Goal: Information Seeking & Learning: Compare options

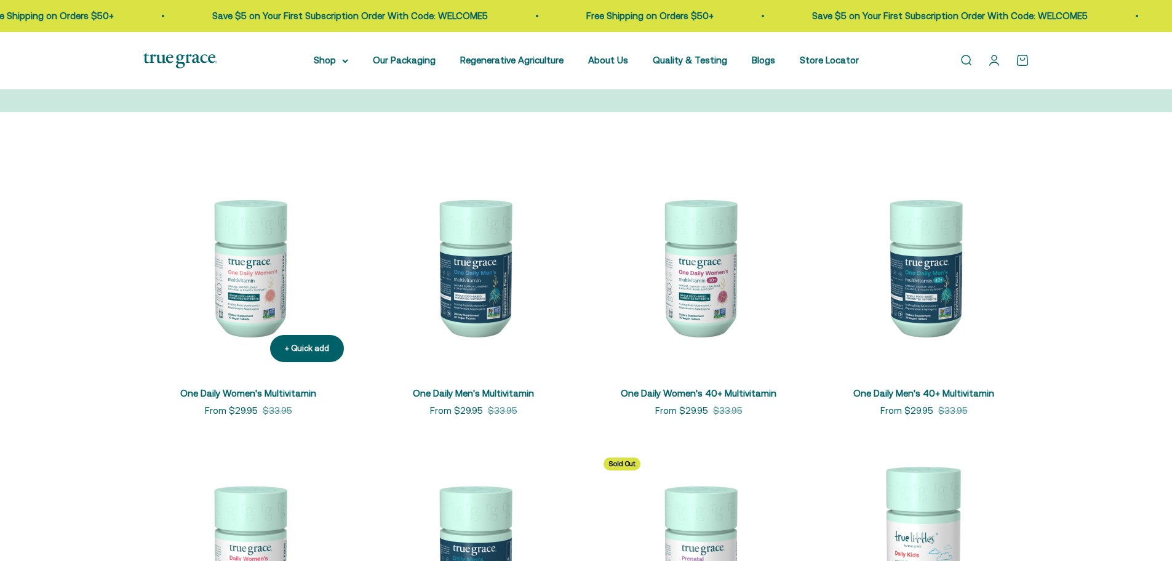
scroll to position [185, 0]
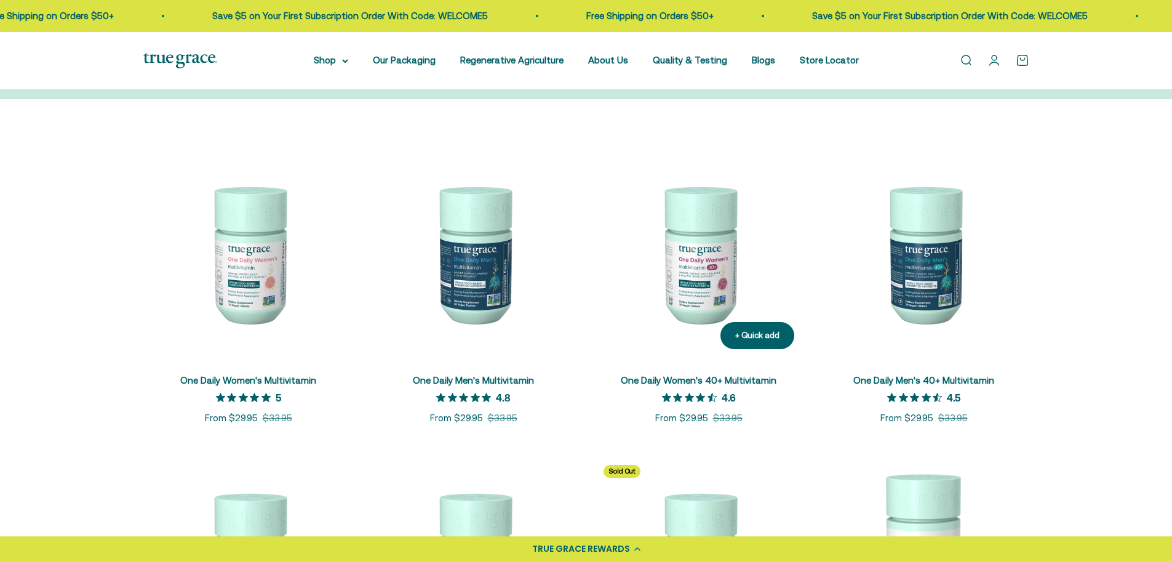
click at [682, 277] on img at bounding box center [699, 253] width 210 height 210
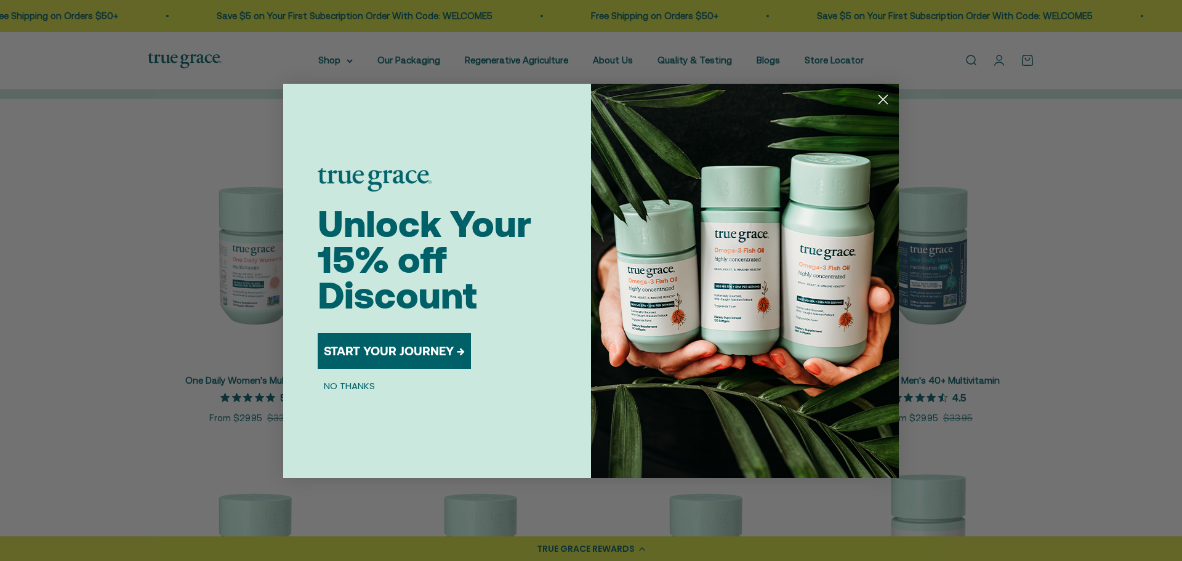
click at [889, 97] on circle "Close dialog" at bounding box center [883, 99] width 20 height 20
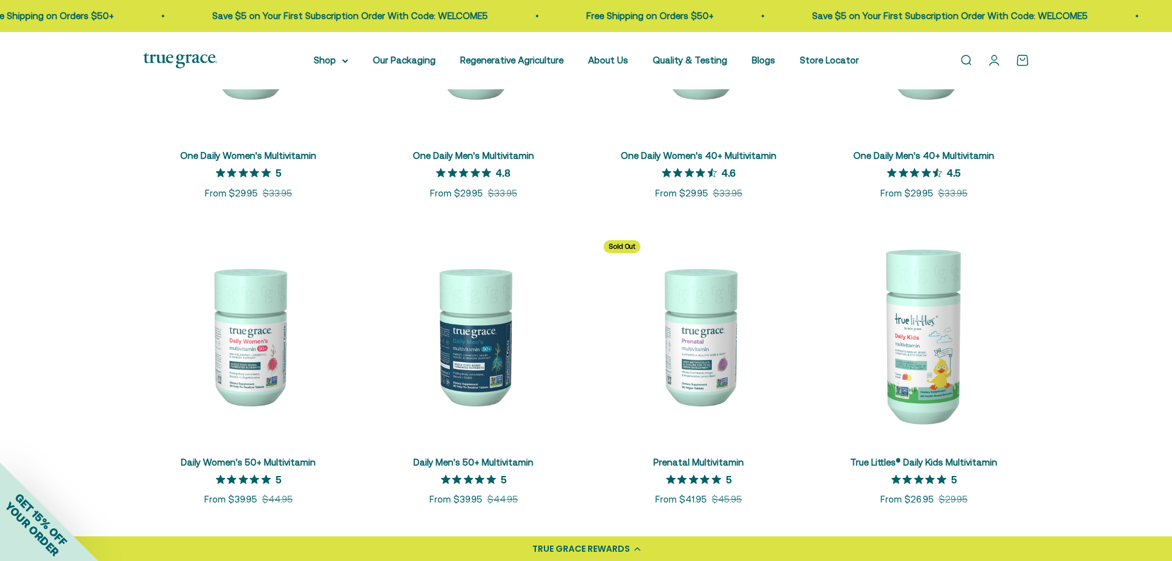
scroll to position [431, 0]
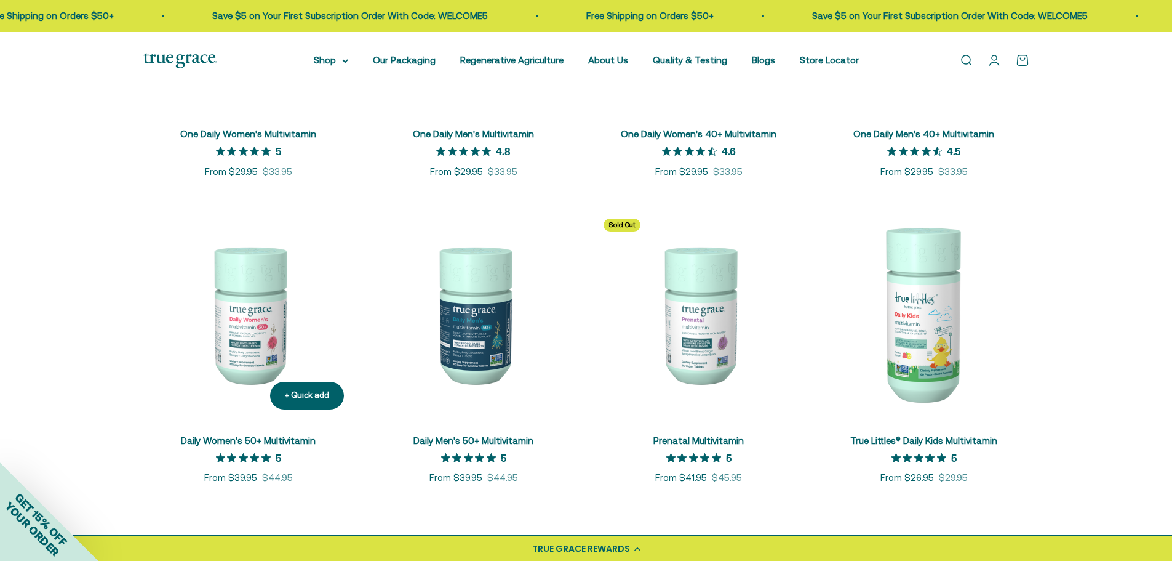
click at [237, 362] on img at bounding box center [248, 314] width 210 height 210
click at [482, 327] on img at bounding box center [474, 314] width 210 height 210
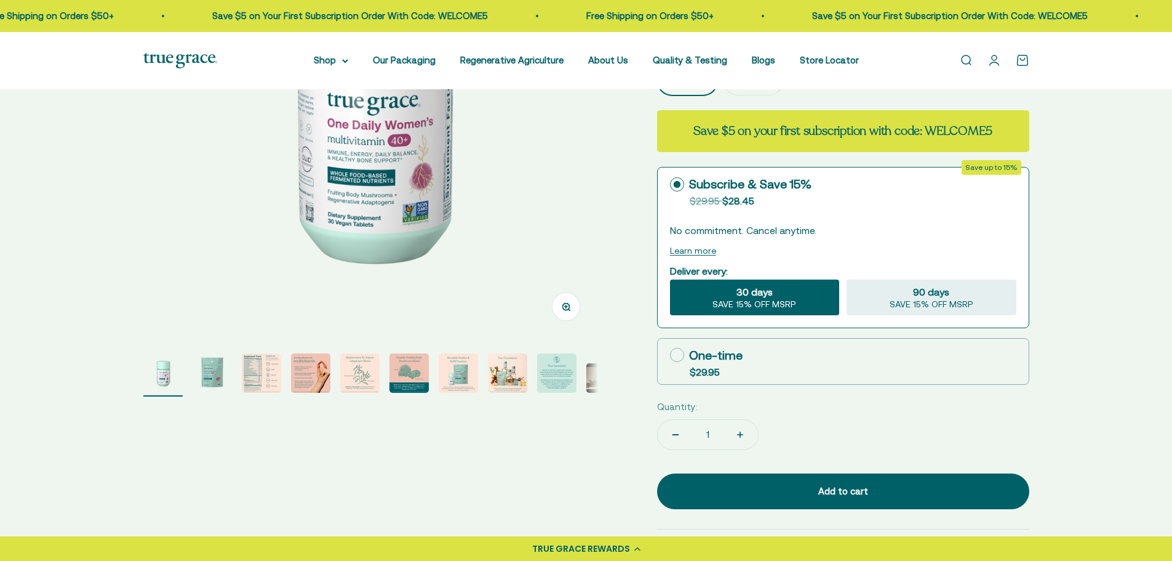
scroll to position [246, 0]
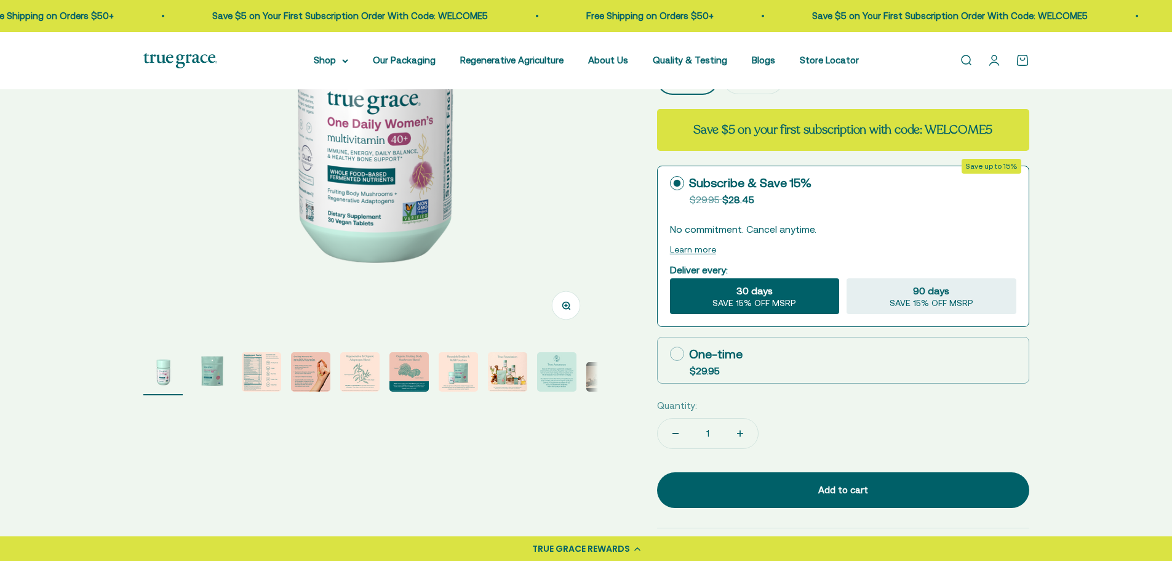
click at [281, 374] on page-dots at bounding box center [370, 373] width 455 height 43
click at [252, 367] on img "Go to item 3" at bounding box center [261, 371] width 39 height 39
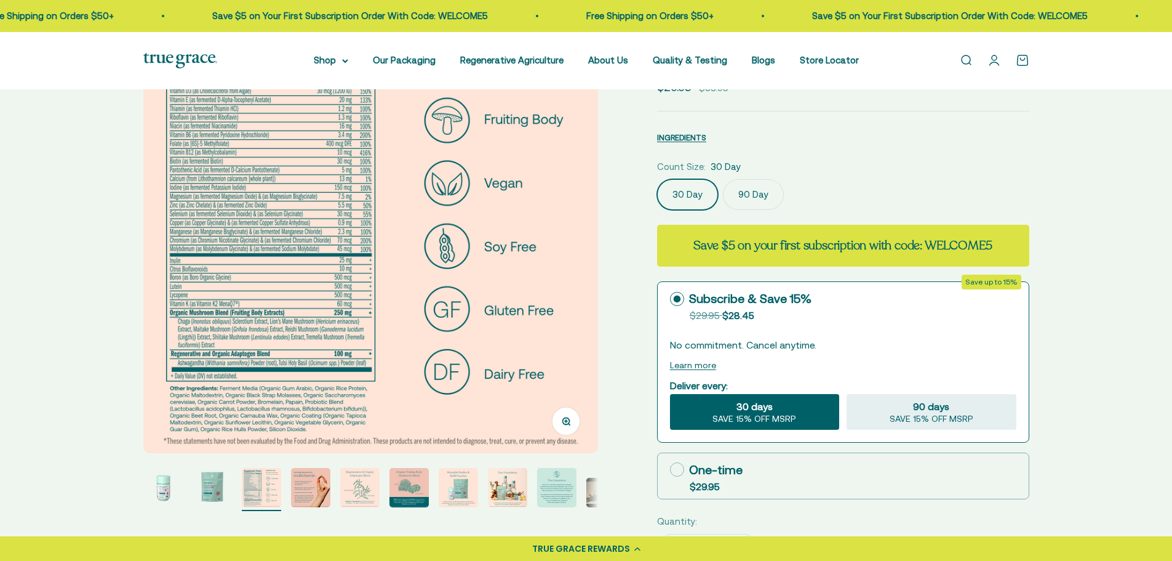
scroll to position [123, 0]
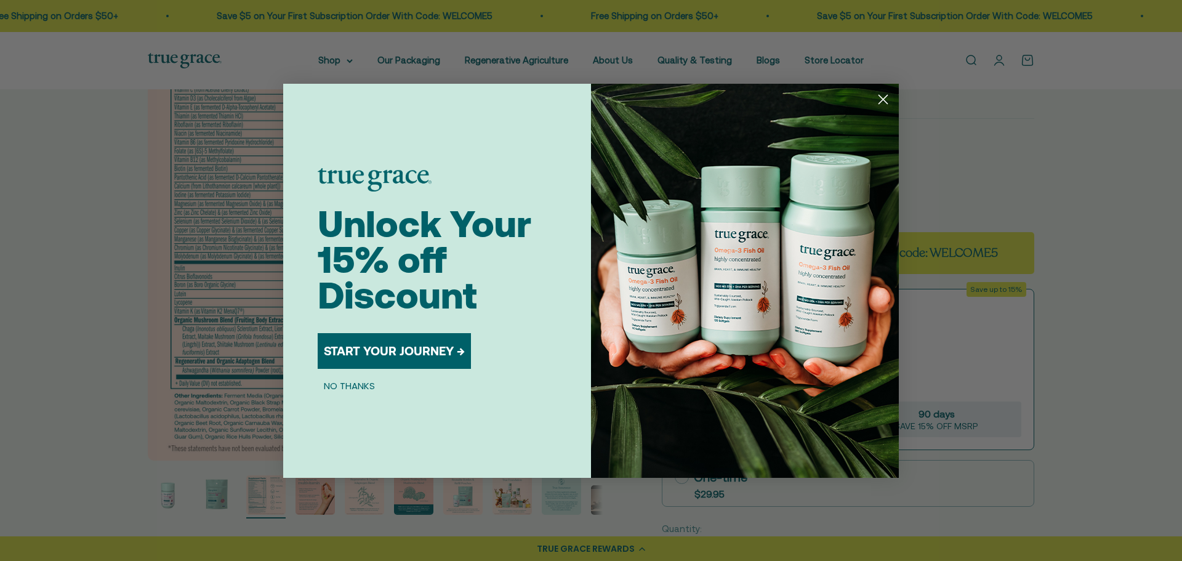
click at [883, 104] on circle "Close dialog" at bounding box center [883, 99] width 20 height 20
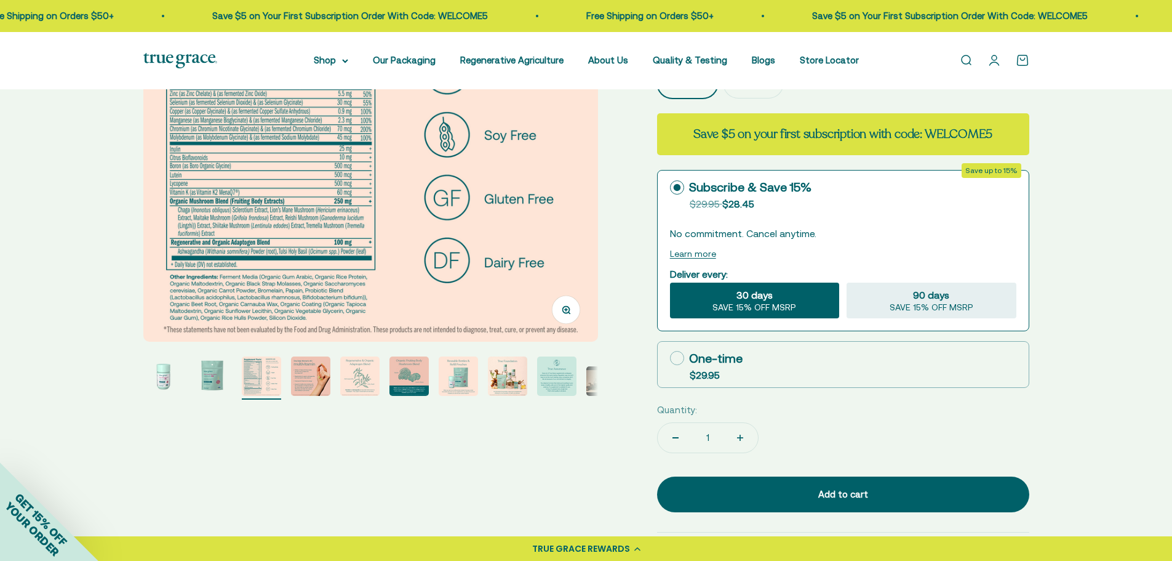
scroll to position [246, 0]
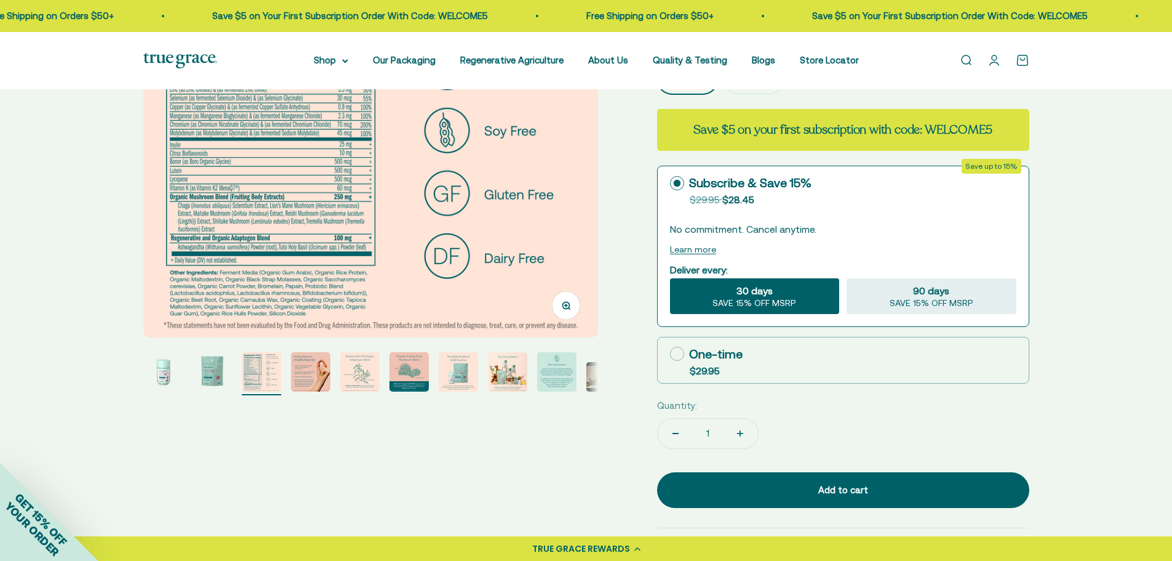
click at [301, 388] on img "Go to item 4" at bounding box center [310, 371] width 39 height 39
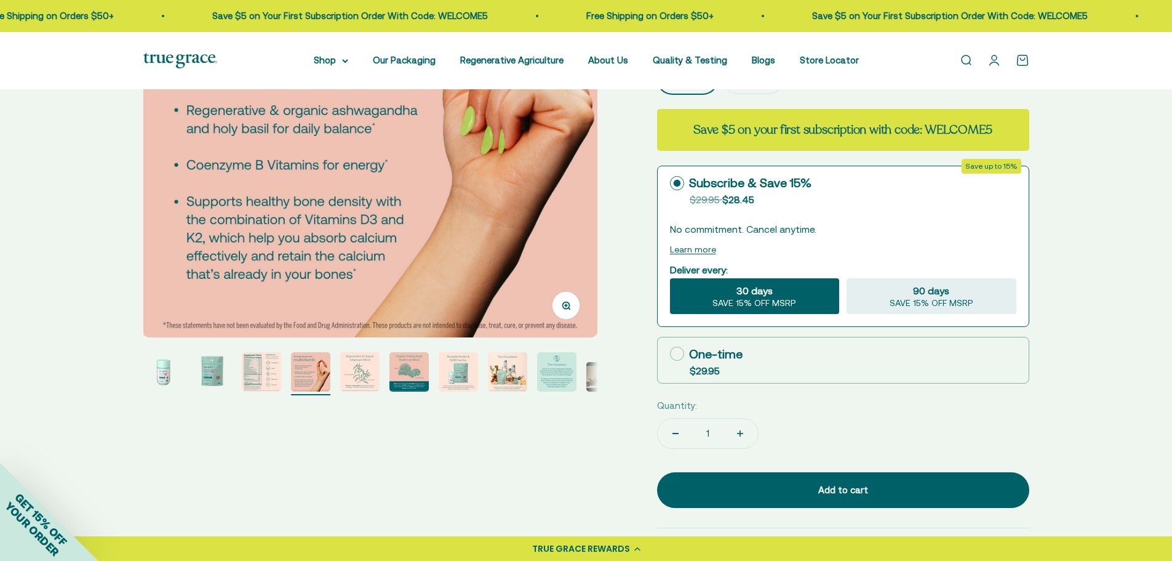
click at [358, 394] on button "Go to item 5" at bounding box center [359, 373] width 39 height 43
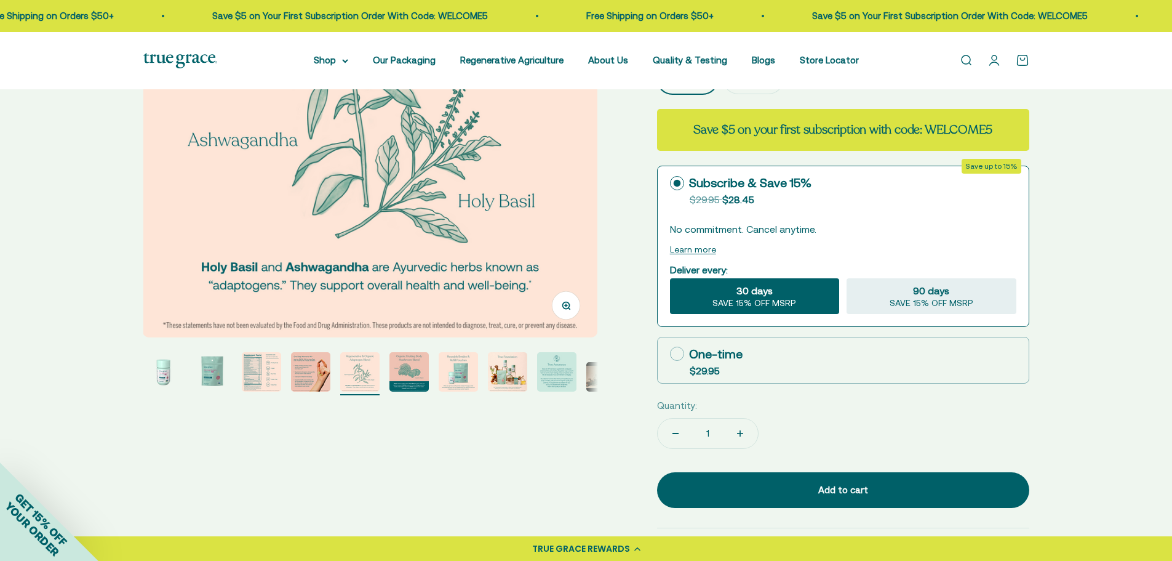
click at [412, 376] on img "Go to item 6" at bounding box center [409, 371] width 39 height 39
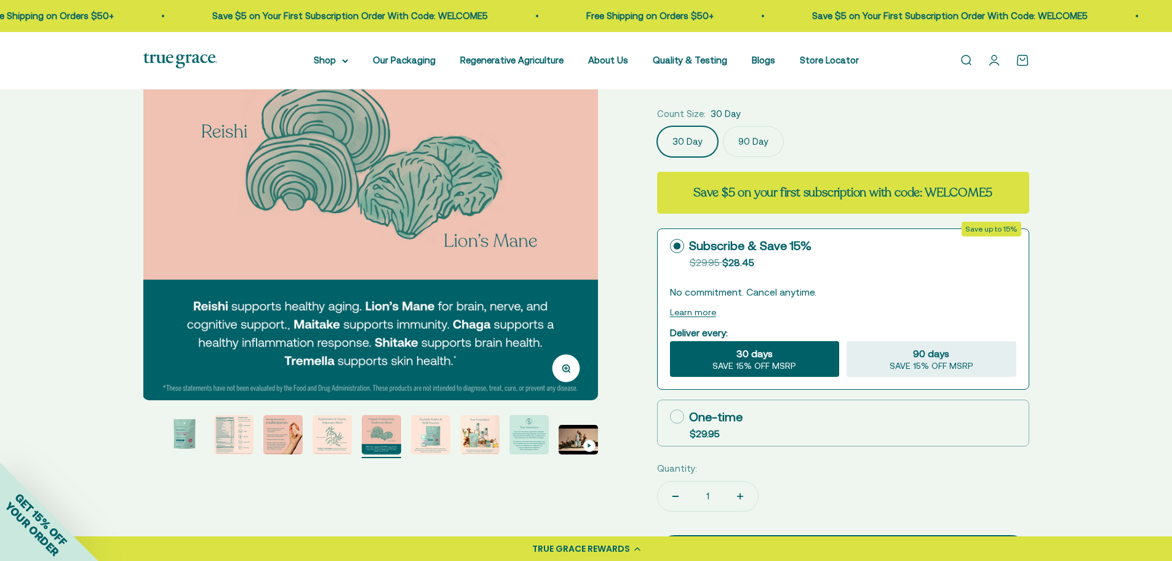
scroll to position [185, 0]
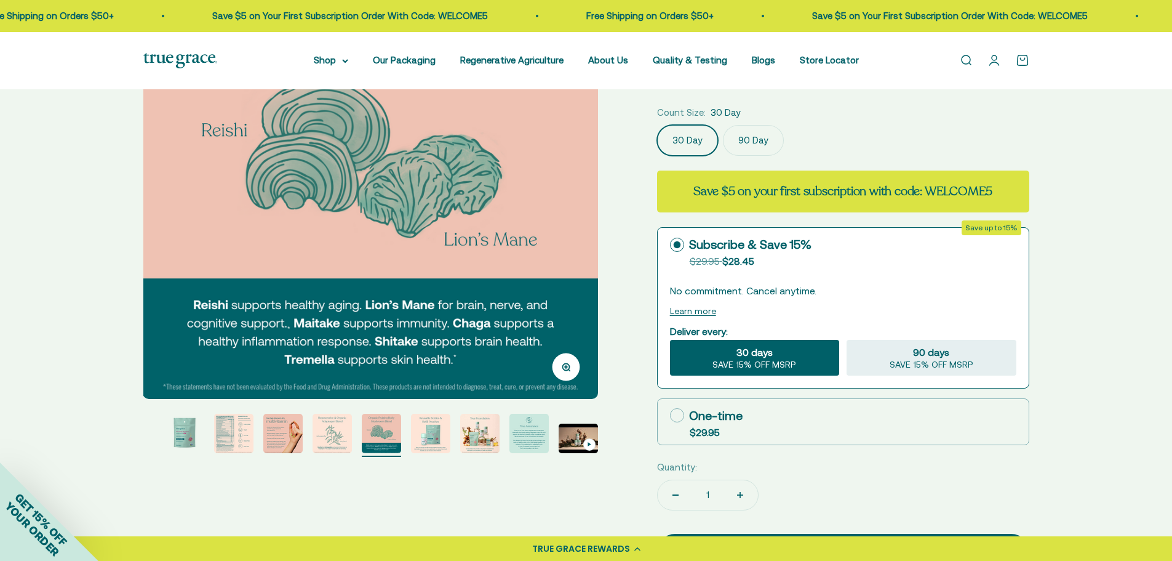
click at [436, 439] on img "Go to item 7" at bounding box center [430, 433] width 39 height 39
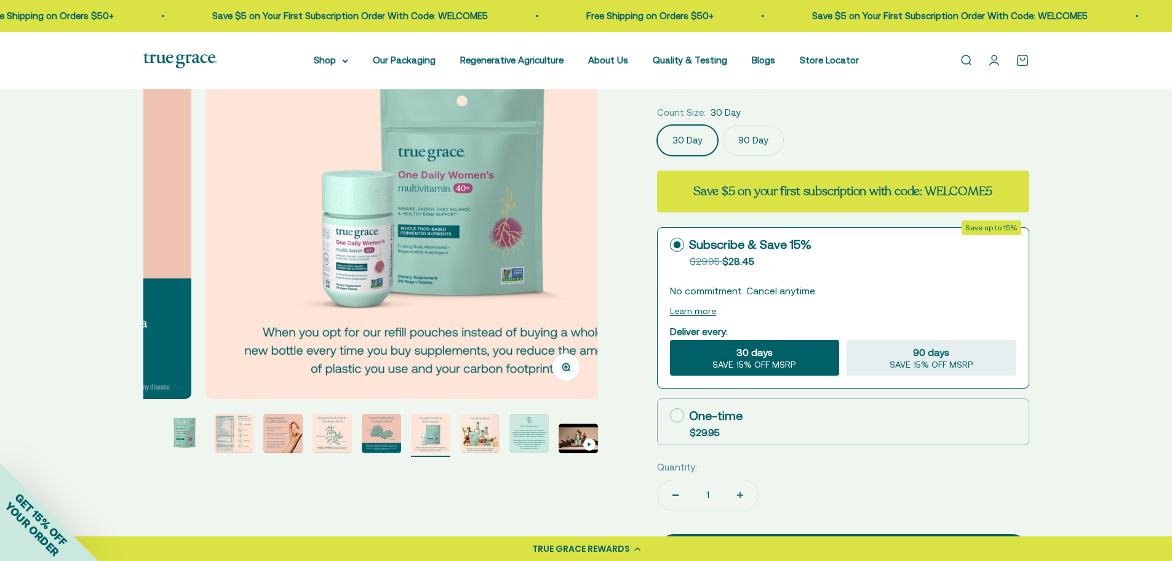
scroll to position [0, 2818]
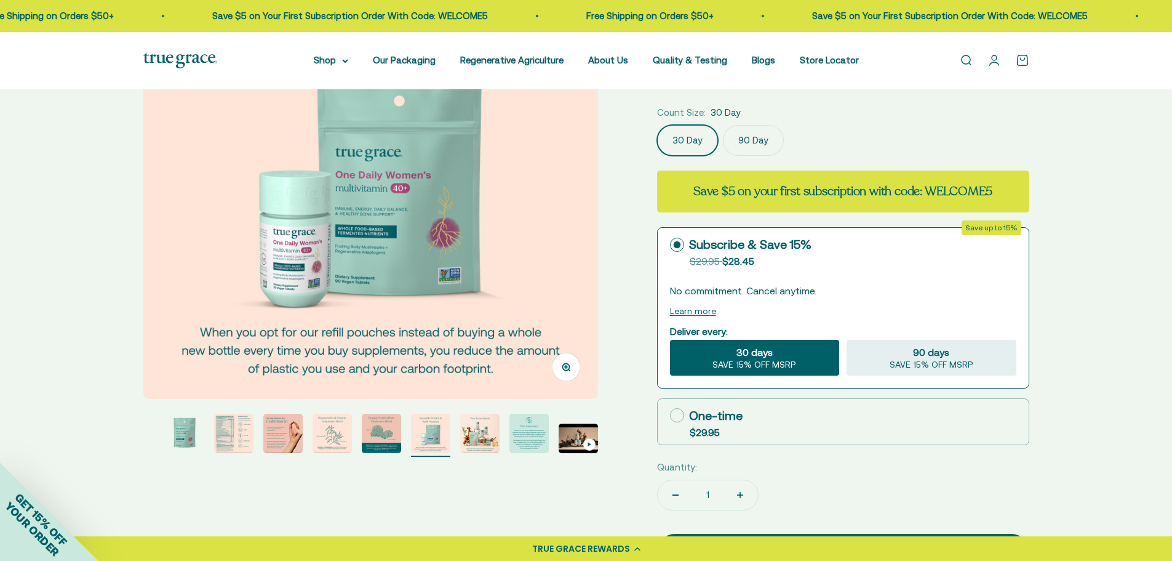
click at [479, 430] on img "Go to item 8" at bounding box center [479, 433] width 39 height 39
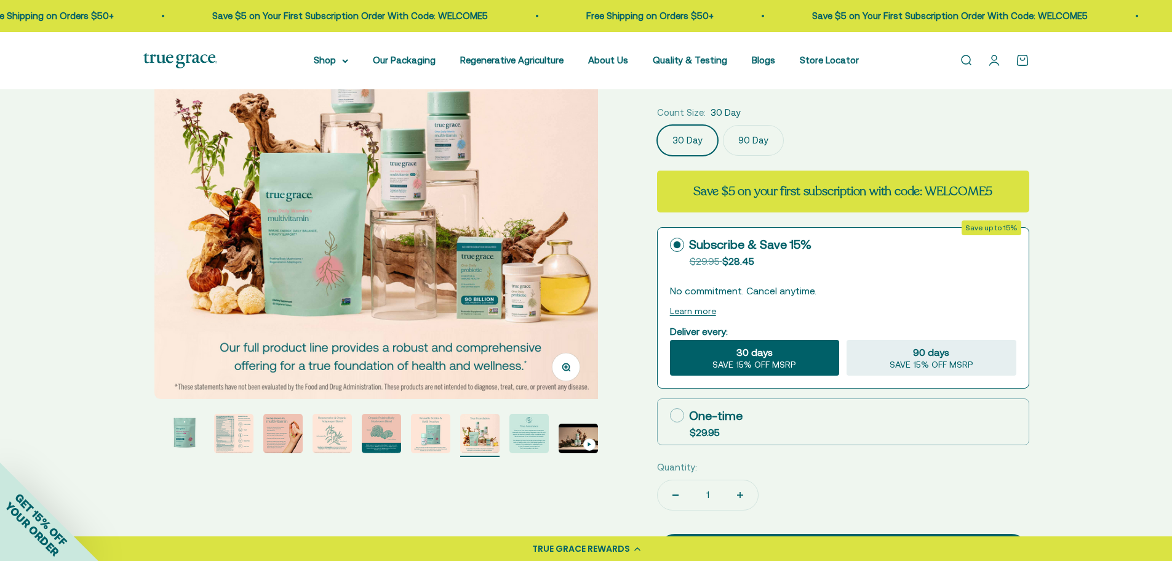
scroll to position [0, 3287]
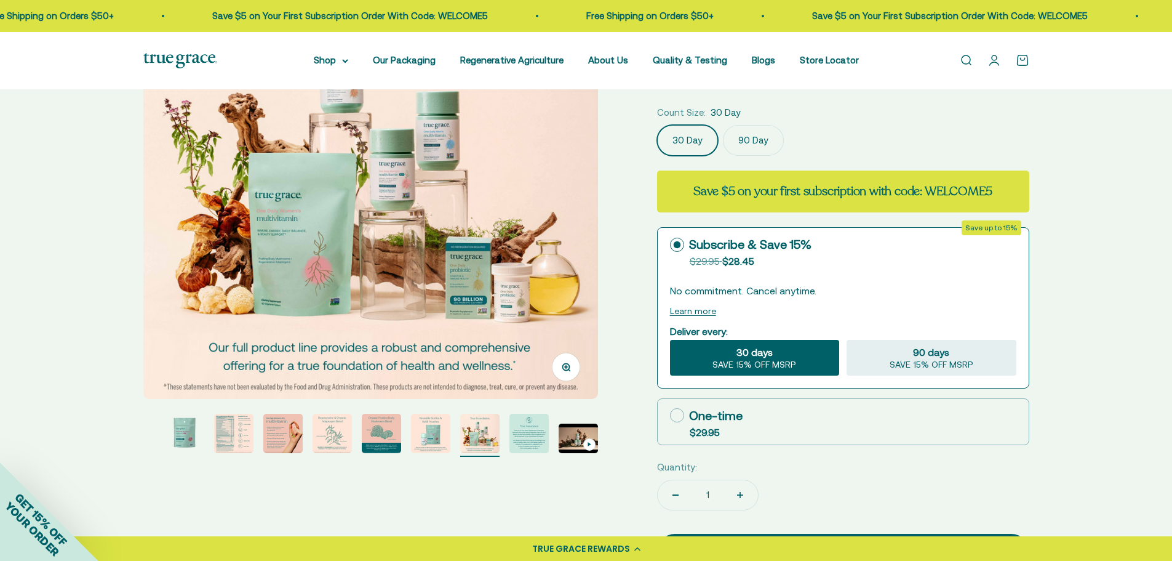
click at [529, 430] on img "Go to item 9" at bounding box center [529, 433] width 39 height 39
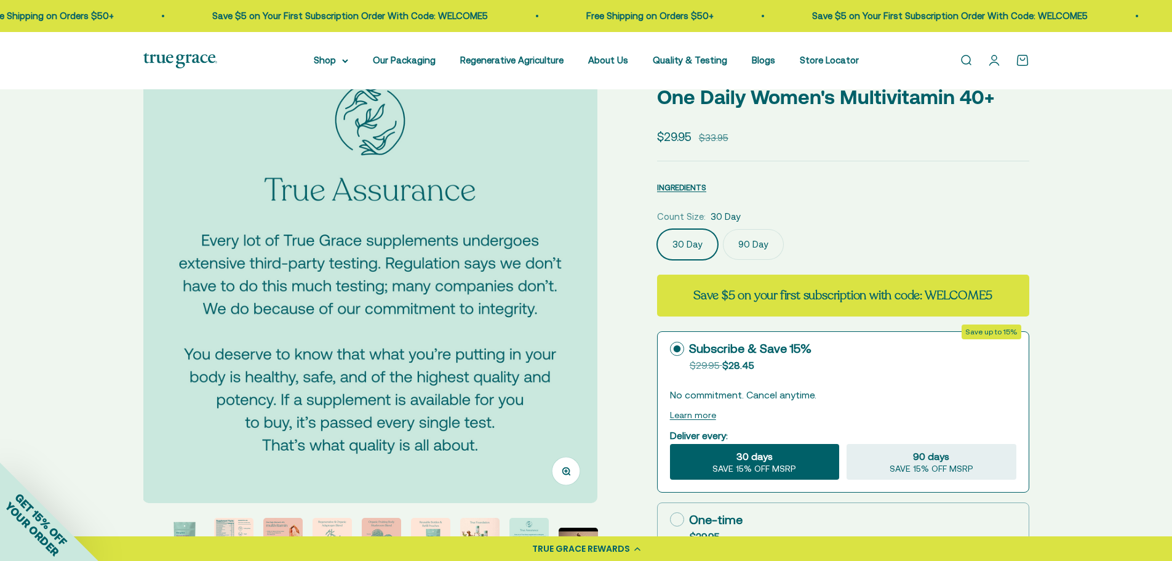
scroll to position [62, 0]
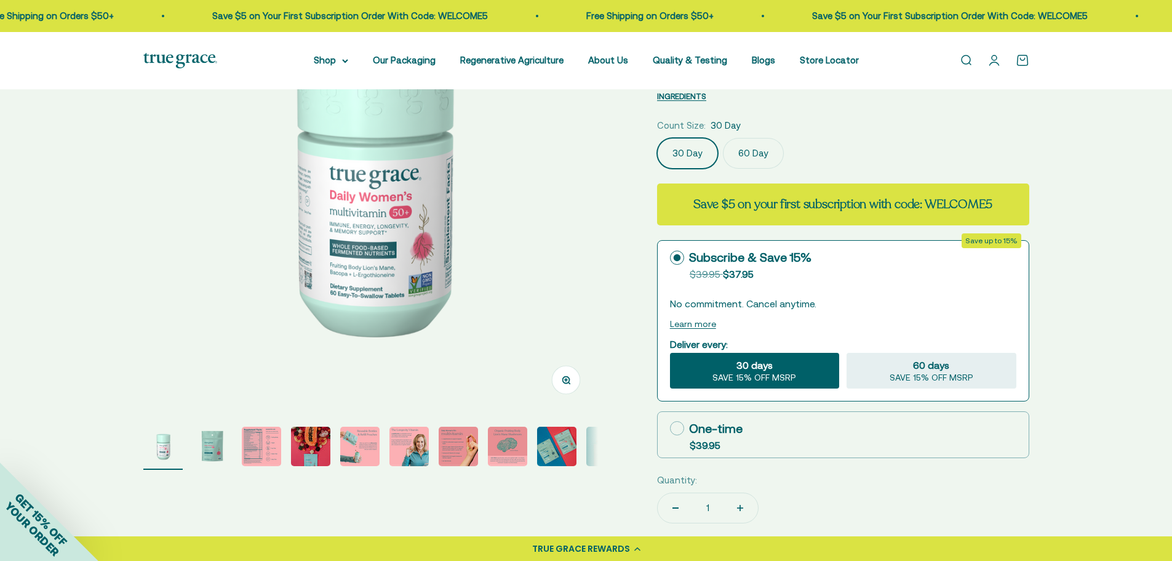
scroll to position [185, 0]
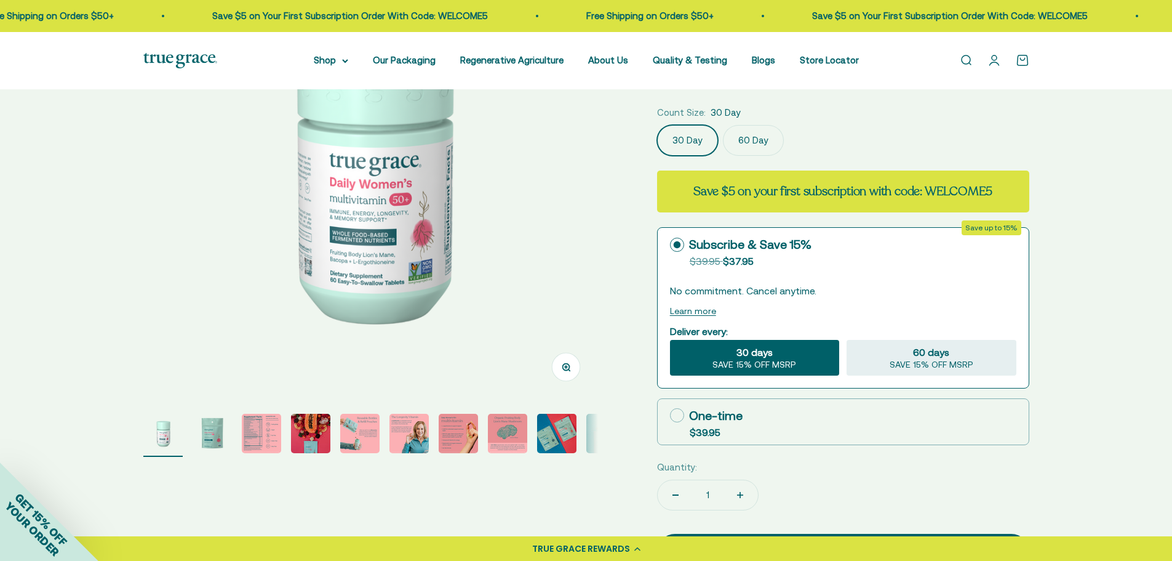
click at [270, 429] on img "Go to item 3" at bounding box center [261, 433] width 39 height 39
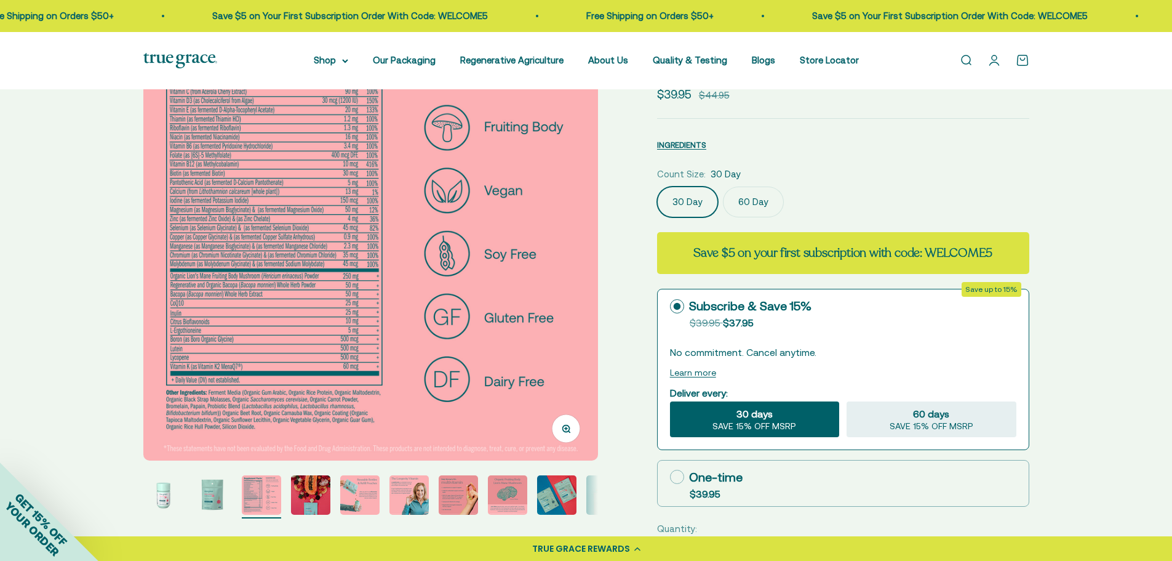
scroll to position [62, 0]
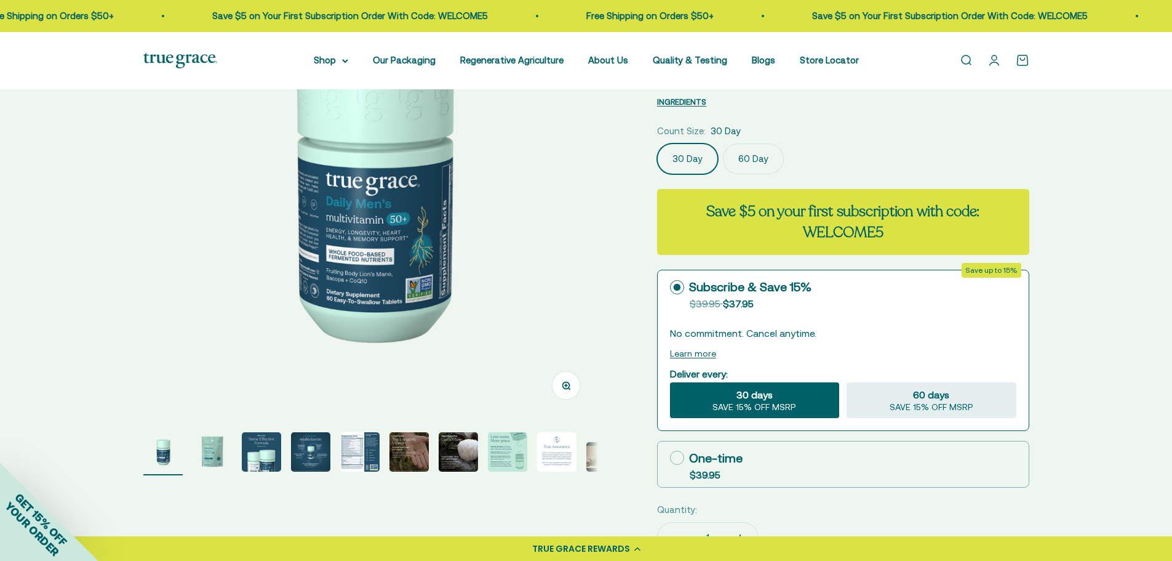
scroll to position [185, 0]
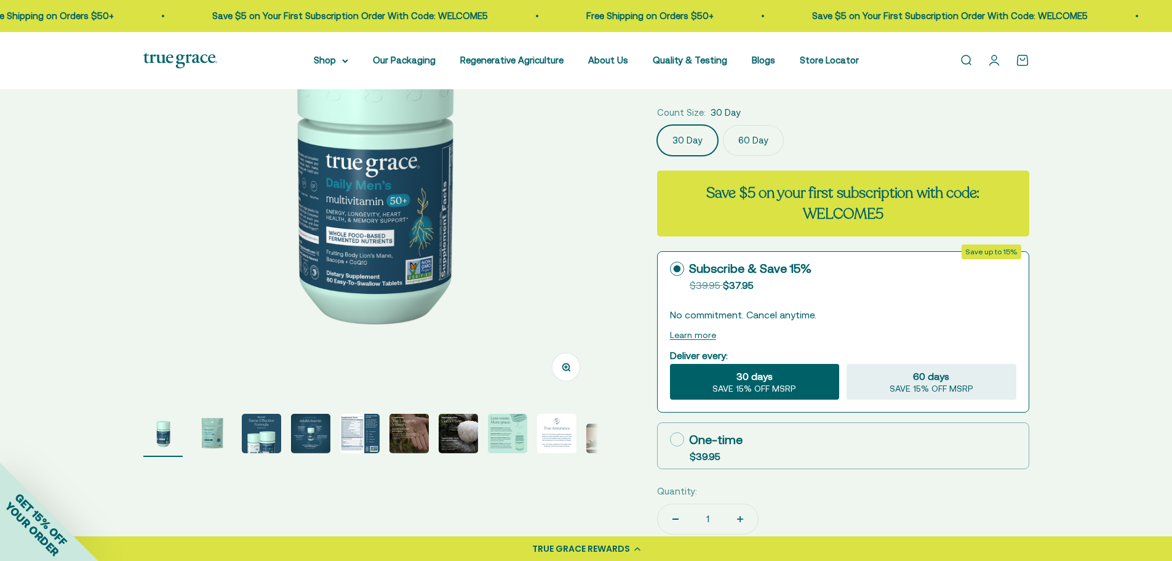
click at [191, 423] on page-dots at bounding box center [370, 435] width 455 height 43
click at [215, 439] on img "Go to item 2" at bounding box center [212, 433] width 39 height 39
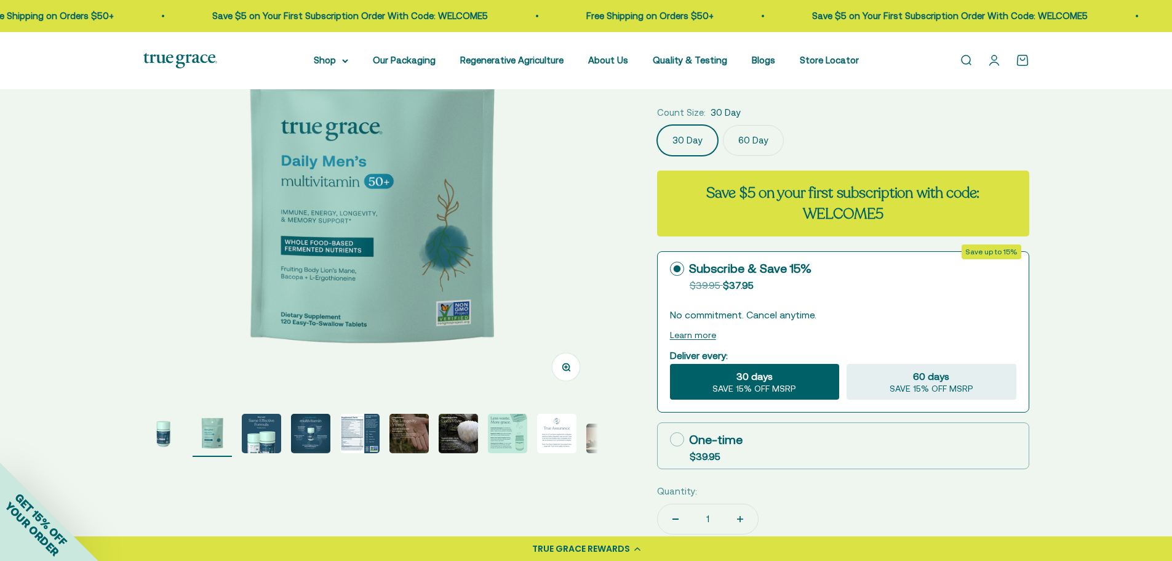
click at [266, 431] on img "Go to item 3" at bounding box center [261, 433] width 39 height 39
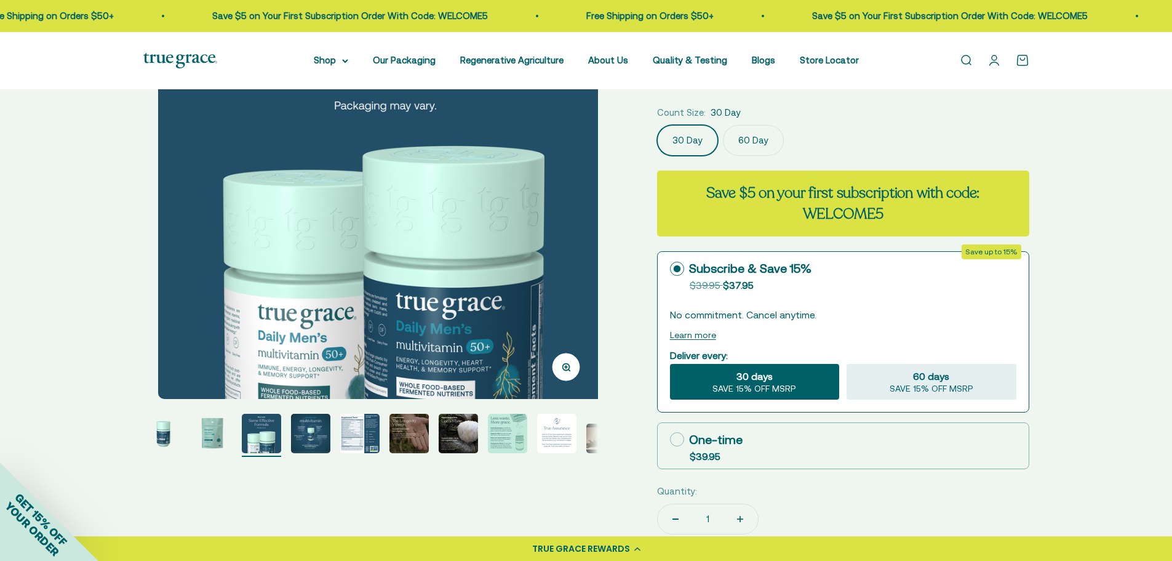
scroll to position [0, 939]
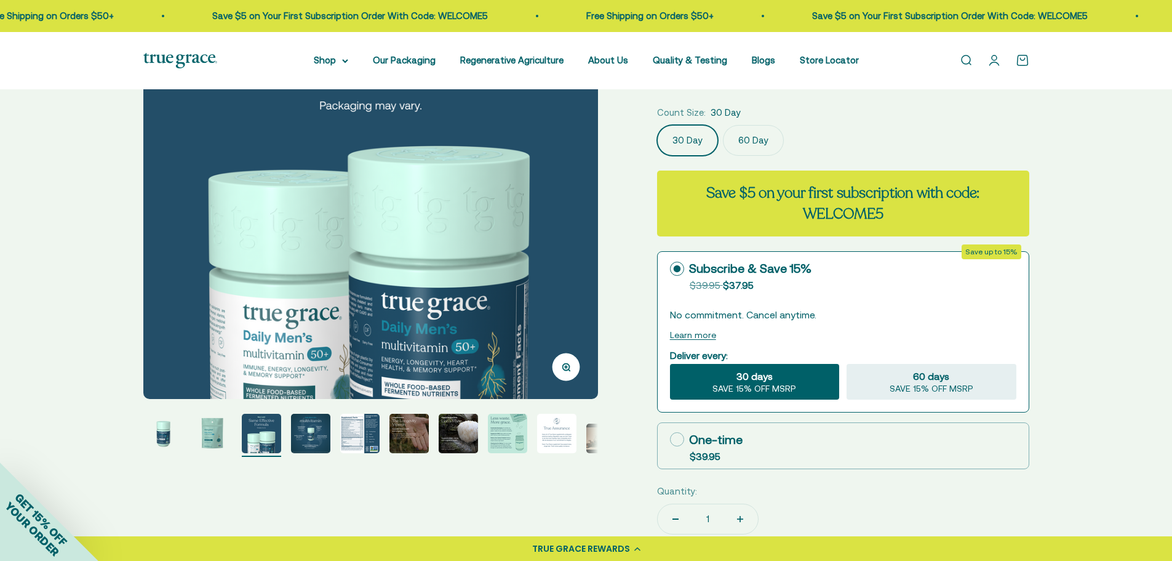
click at [357, 428] on img "Go to item 5" at bounding box center [359, 433] width 39 height 39
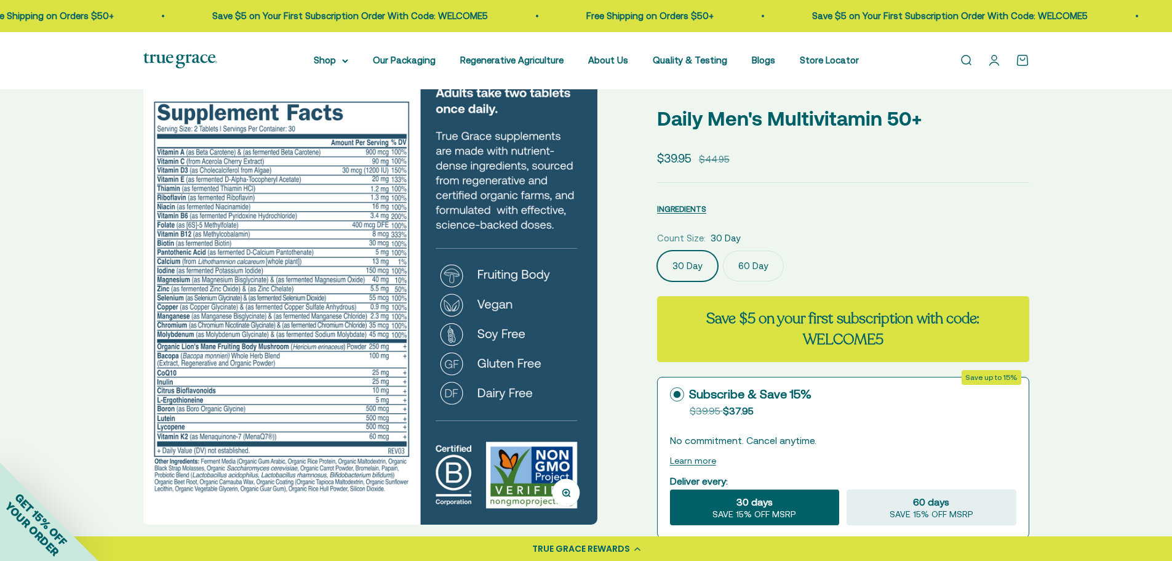
scroll to position [62, 0]
